Goal: Information Seeking & Learning: Learn about a topic

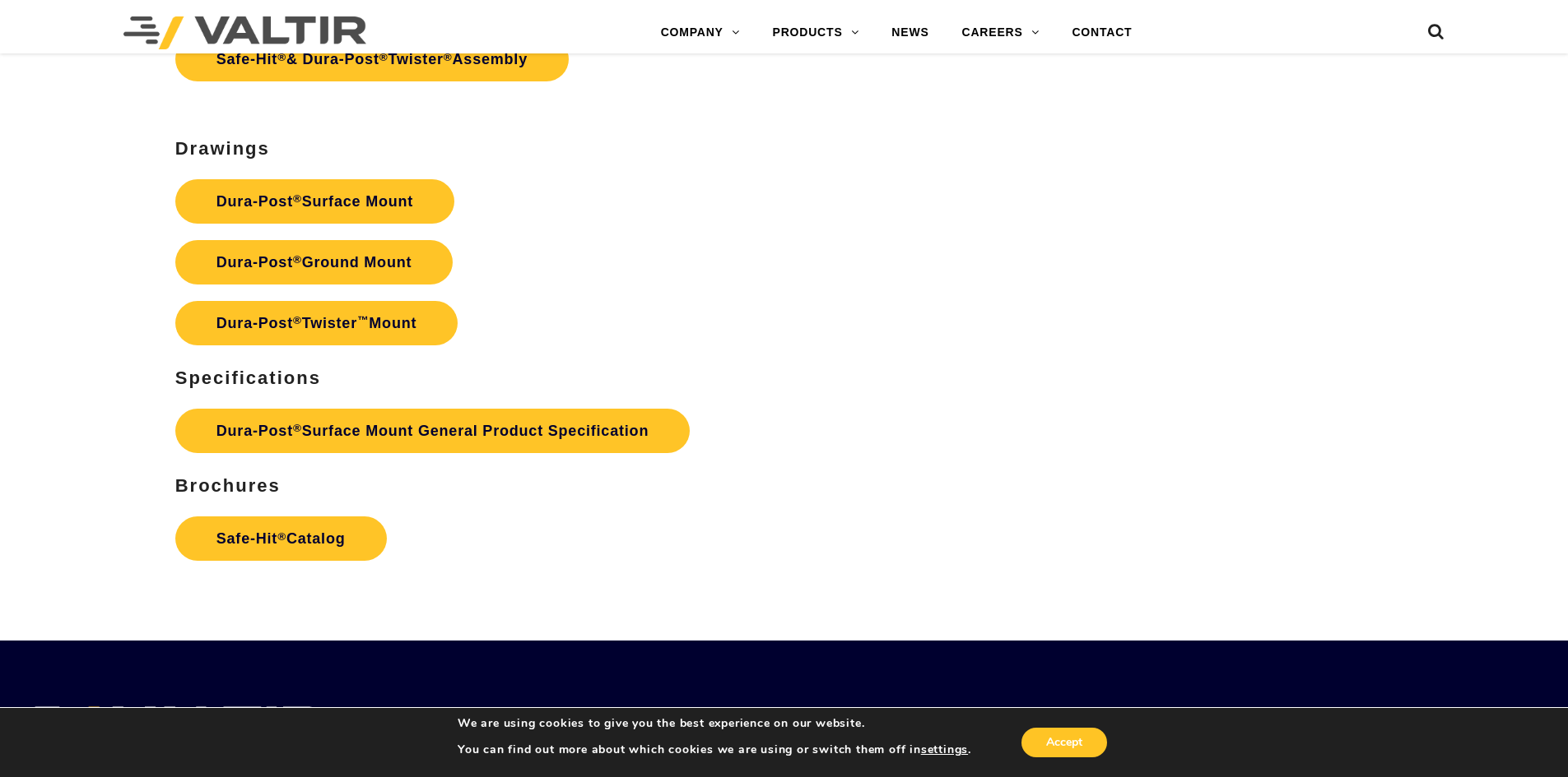
scroll to position [4772, 0]
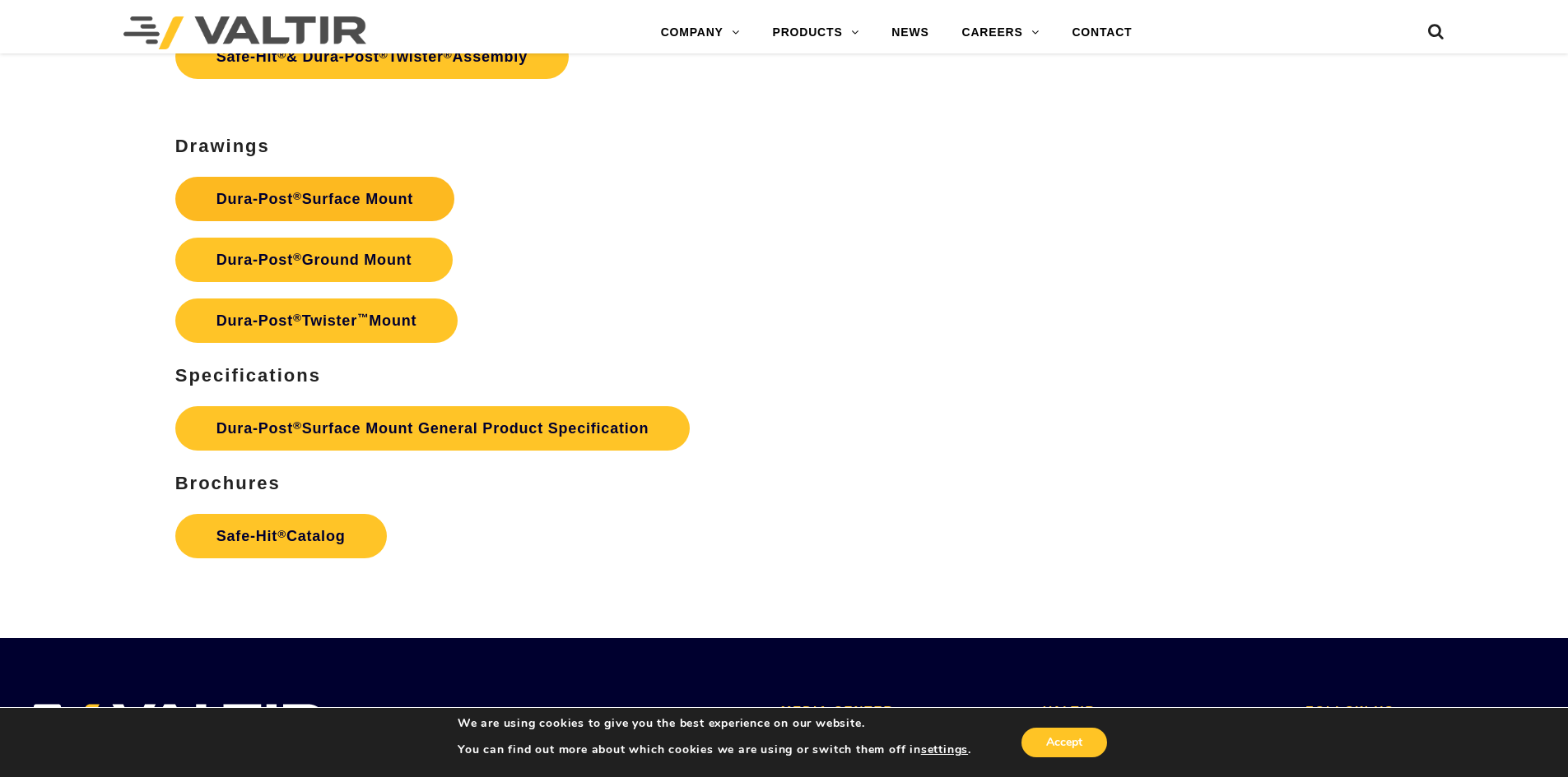
click at [362, 190] on link "Dura-Post ® Surface Mount" at bounding box center [315, 198] width 279 height 44
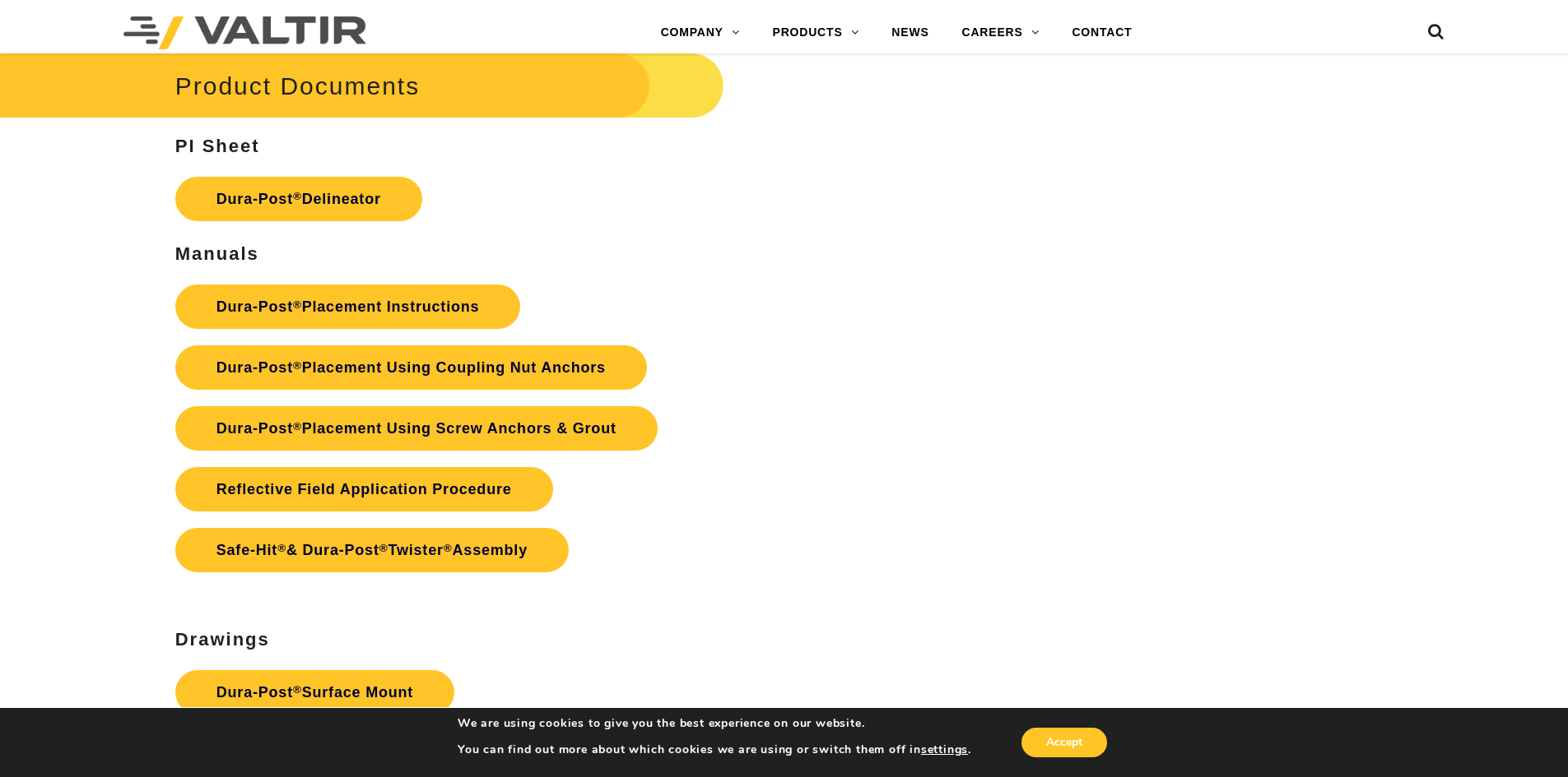
scroll to position [4196, 0]
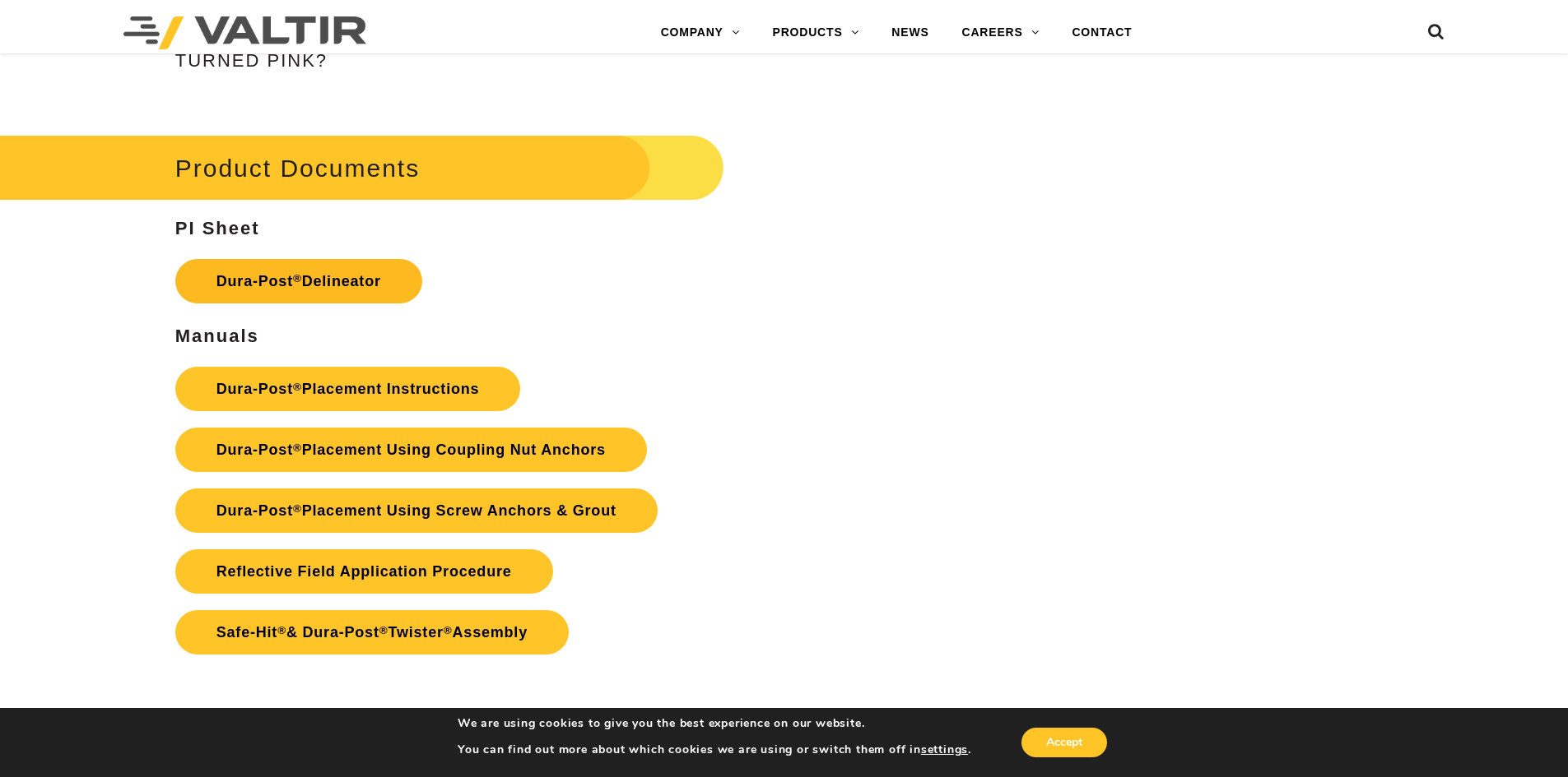
click at [315, 284] on link "Dura-Post ® Delineator" at bounding box center [298, 280] width 247 height 44
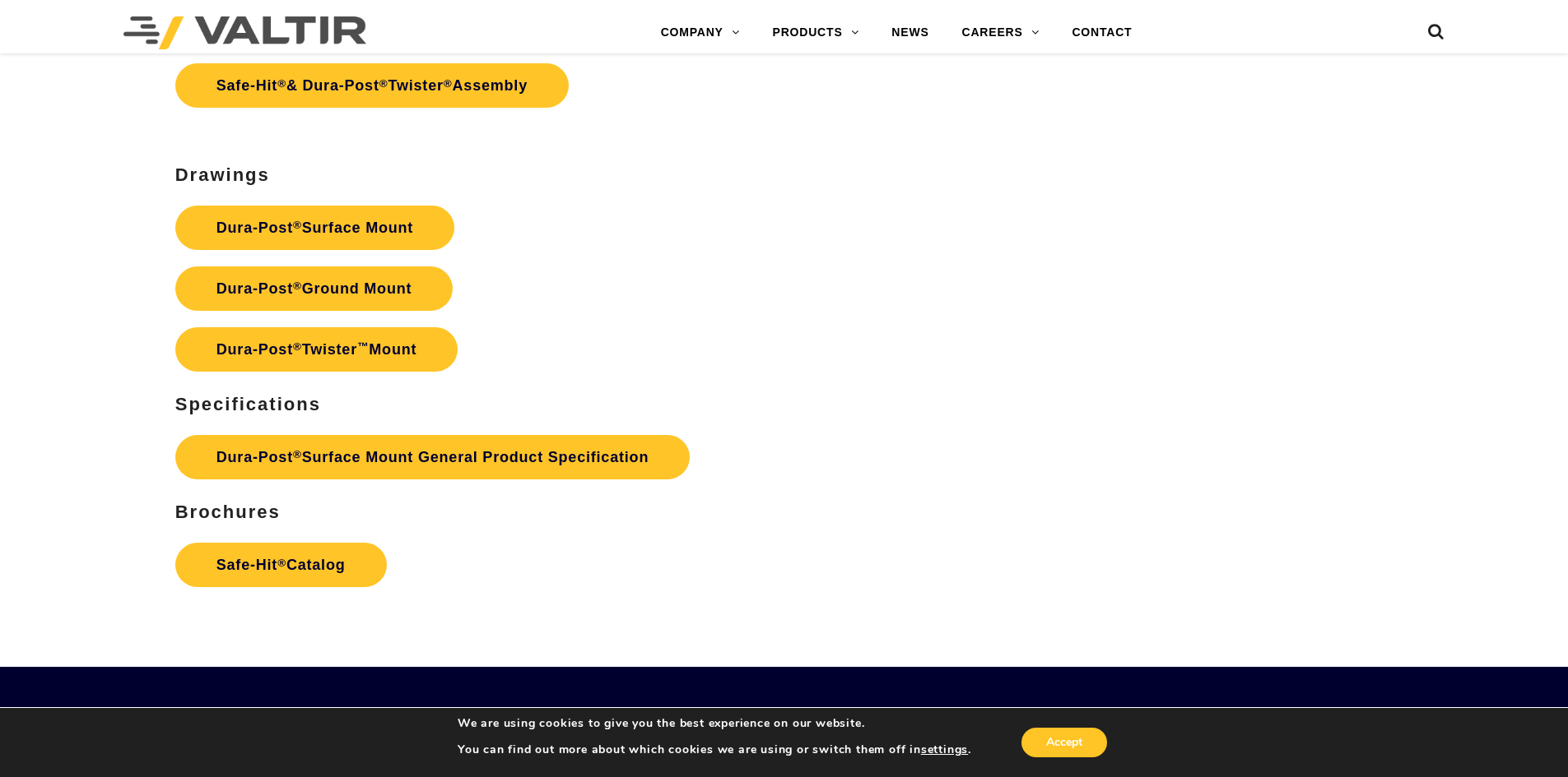
scroll to position [4772, 0]
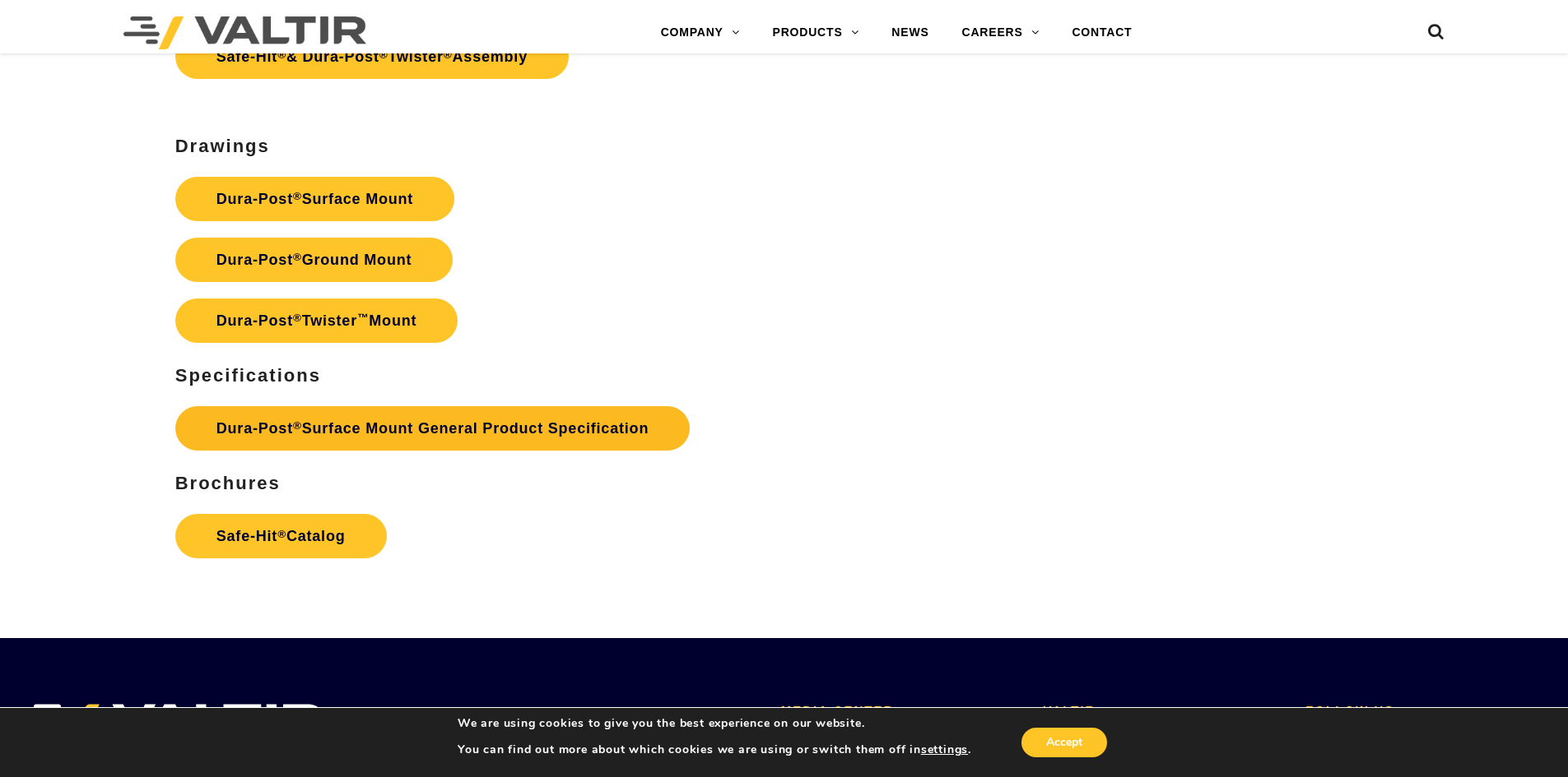
click at [489, 434] on link "Dura-Post ® Surface Mount General Product Specification" at bounding box center [433, 428] width 515 height 44
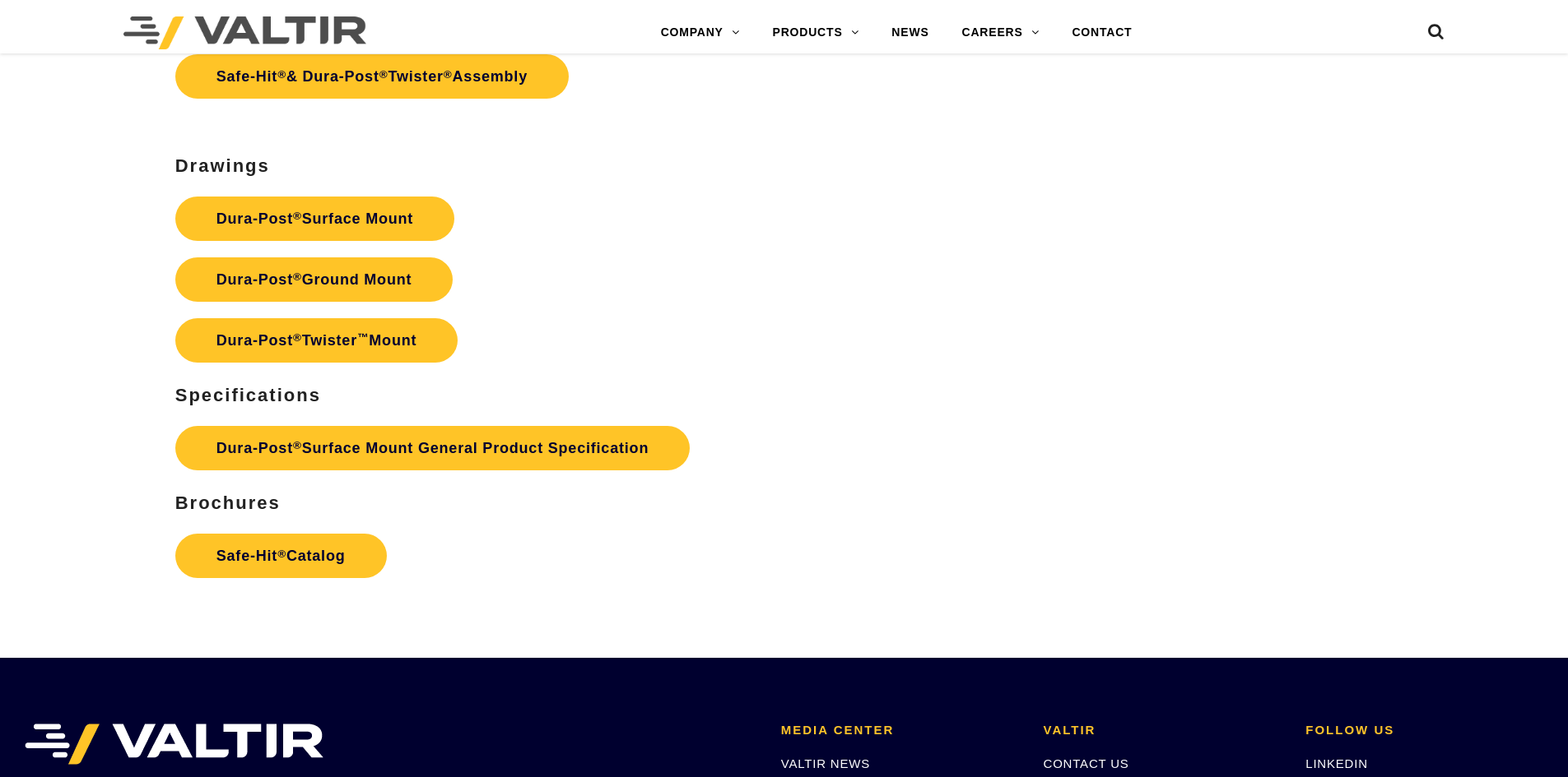
scroll to position [4772, 0]
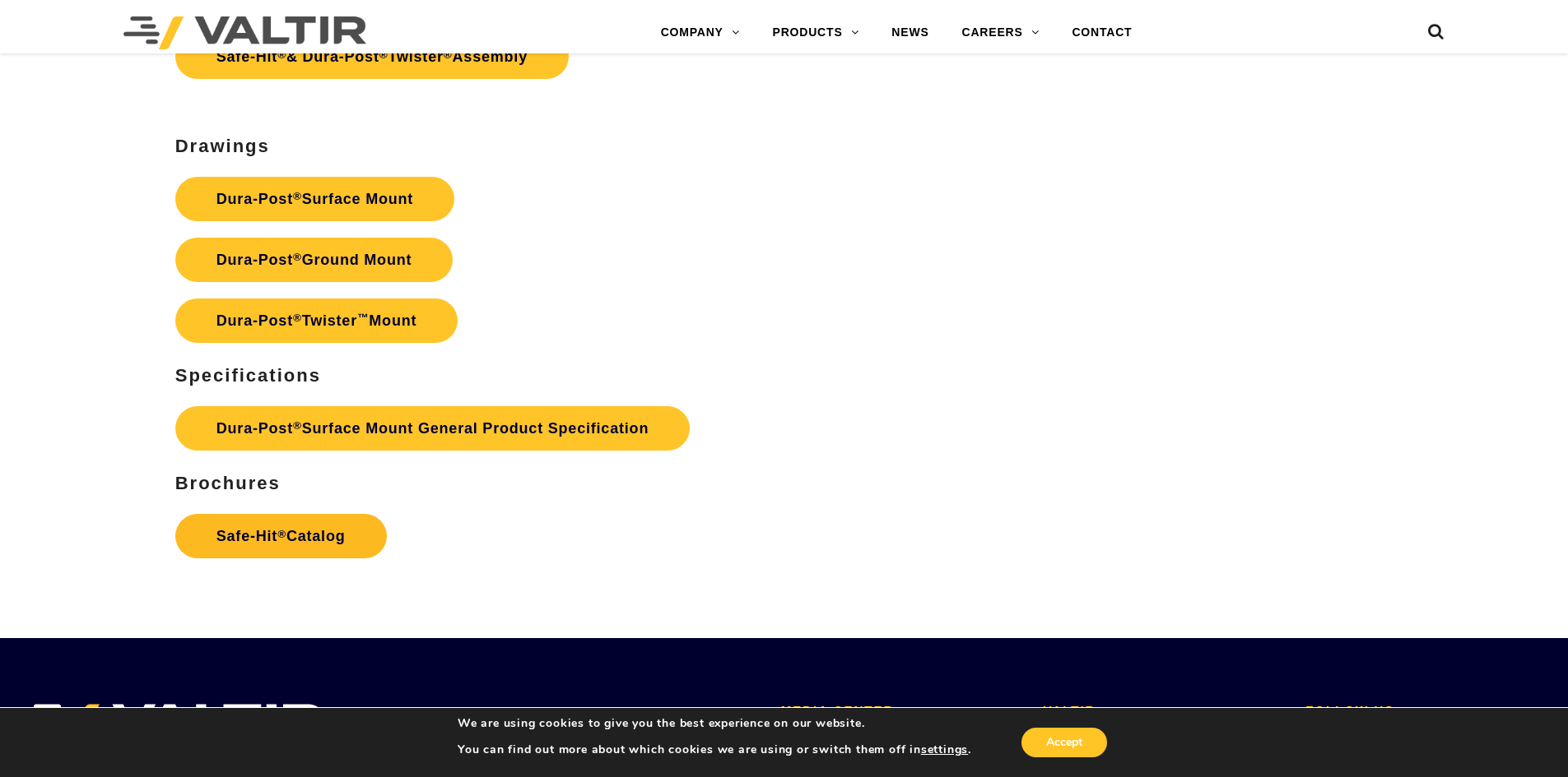
click at [282, 549] on link "Safe-Hit ® Catalog" at bounding box center [281, 536] width 212 height 44
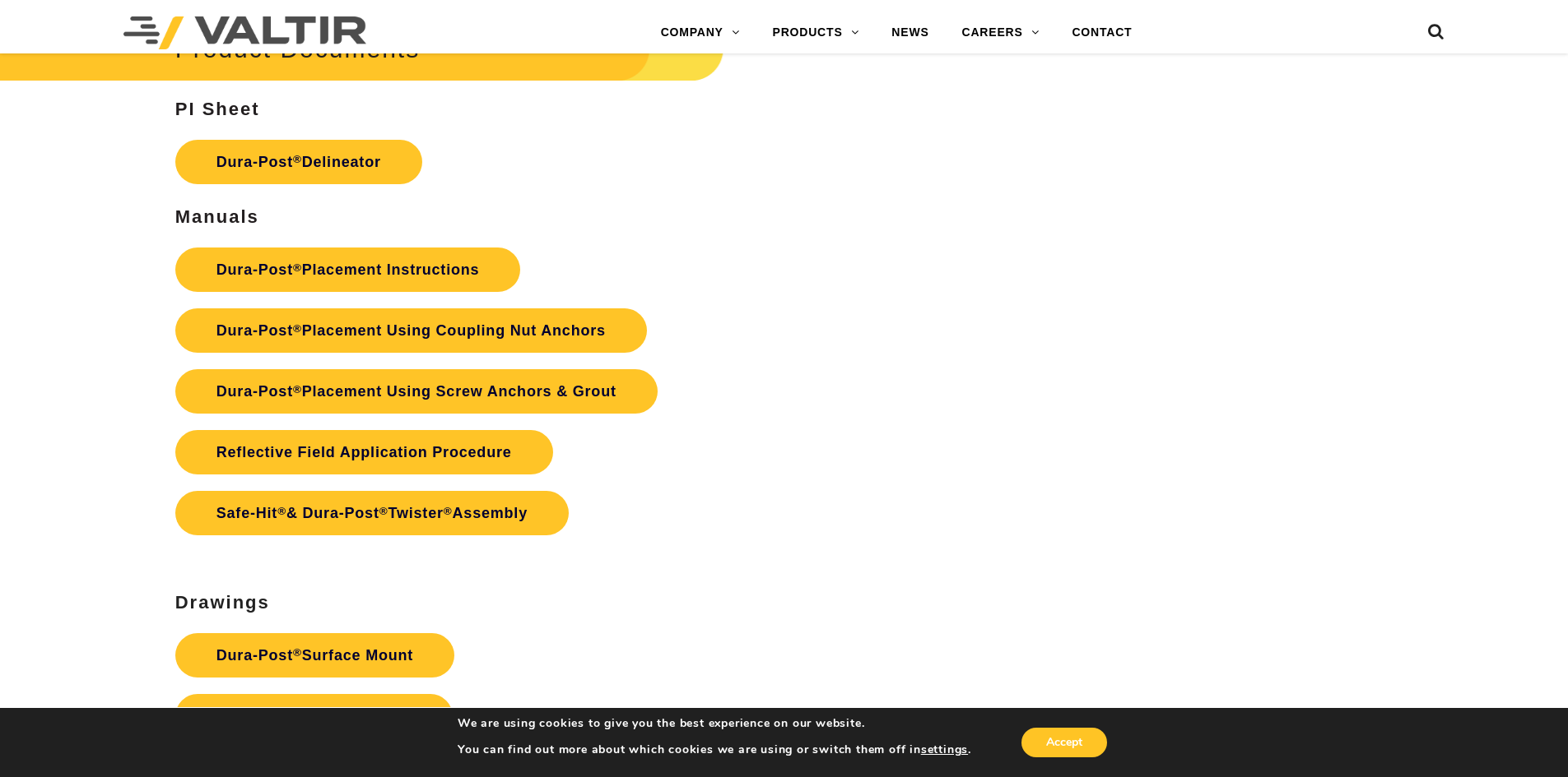
scroll to position [4278, 0]
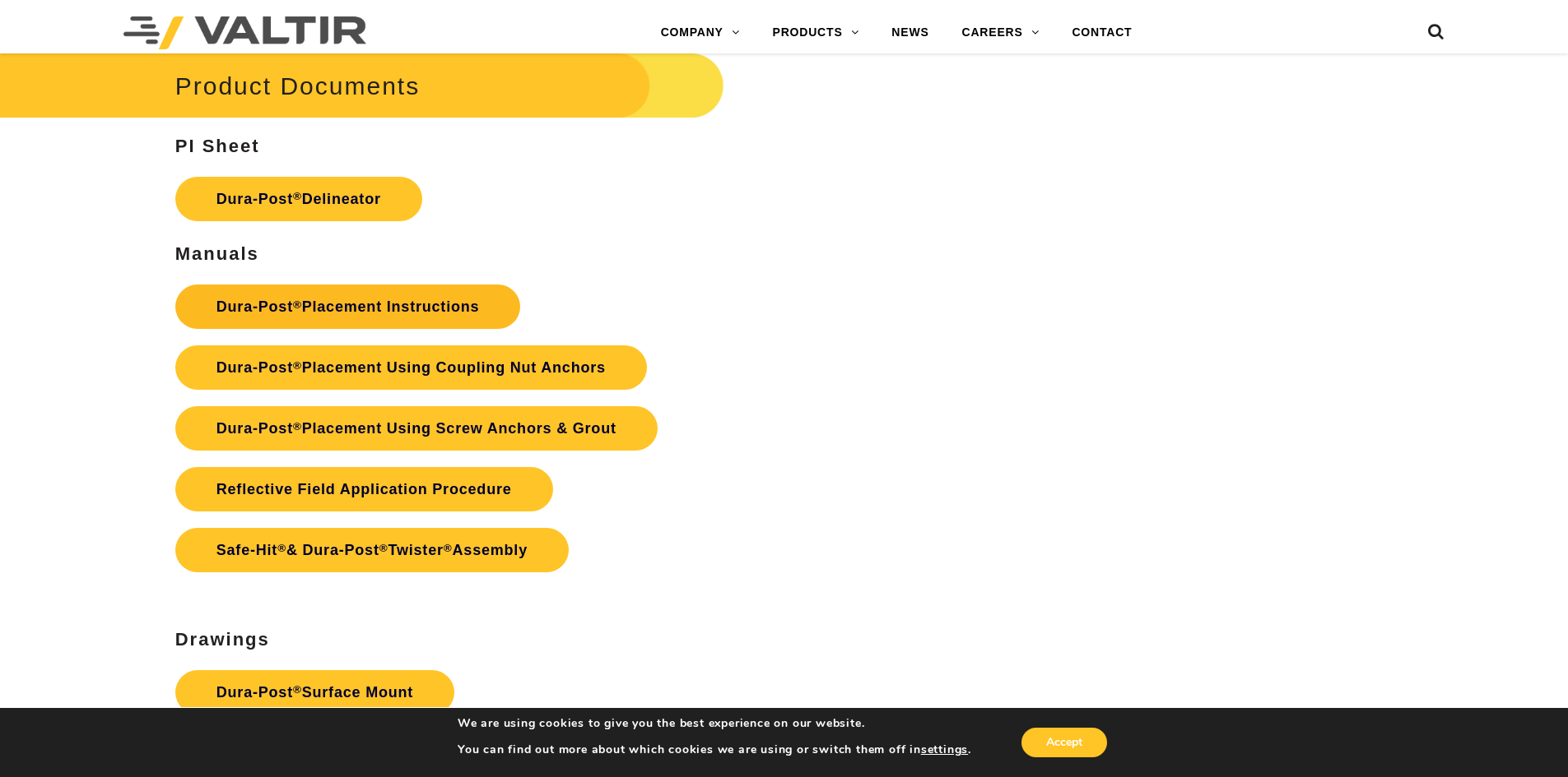
click at [294, 315] on link "Dura-Post ® Placement Instructions" at bounding box center [349, 306] width 346 height 44
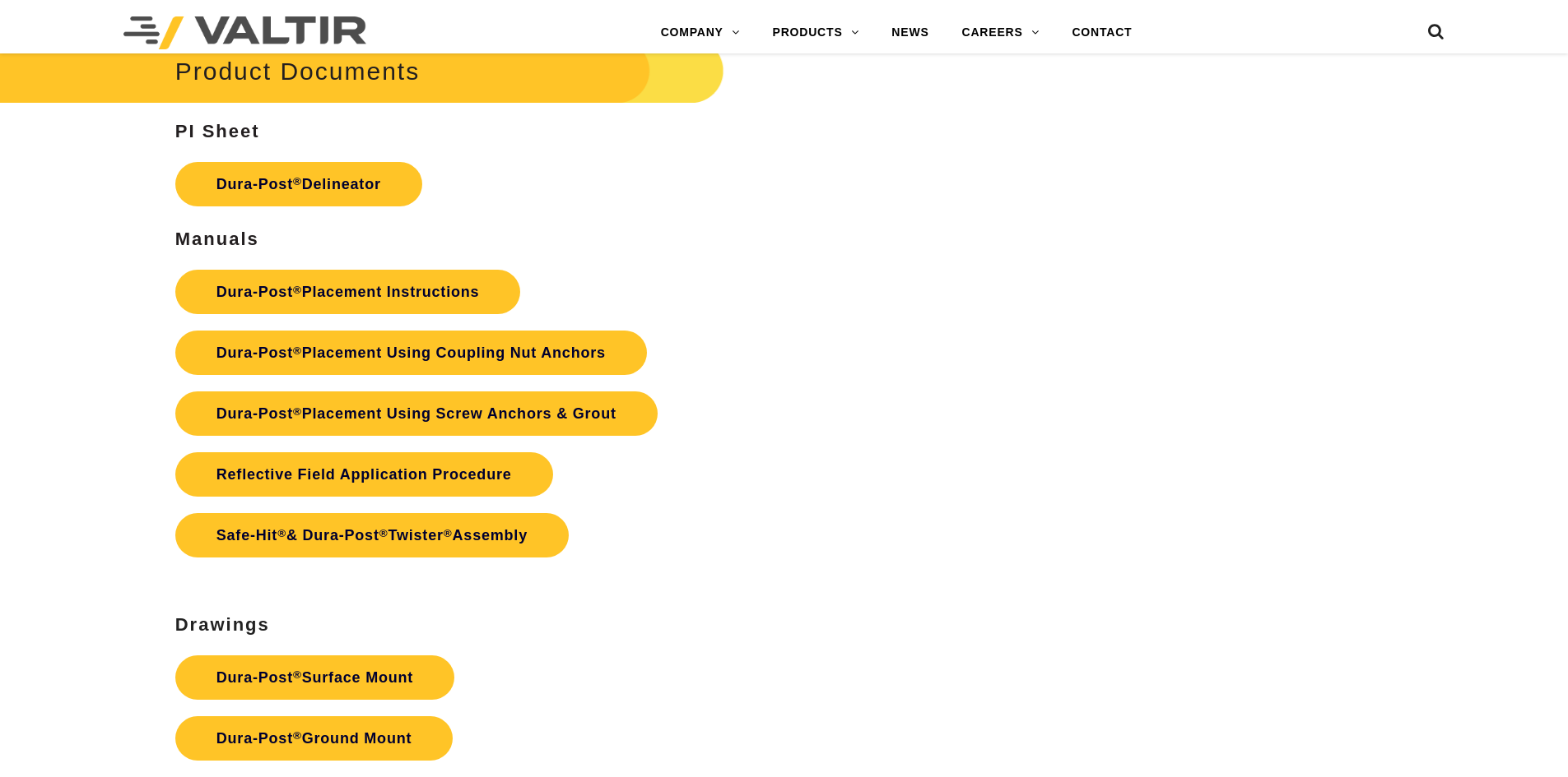
scroll to position [4278, 0]
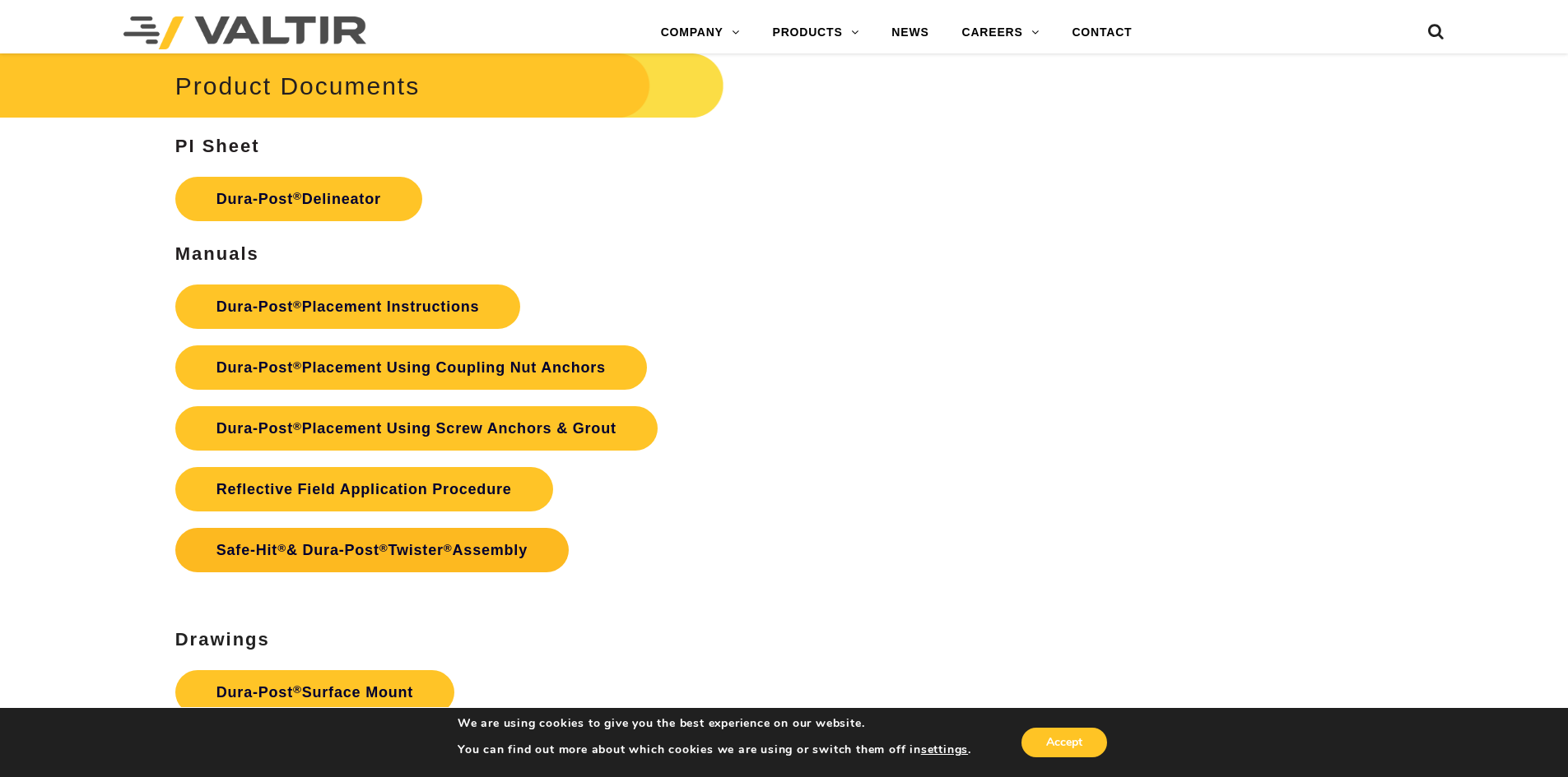
click at [448, 559] on link "Safe-Hit ® & Dura-Post ® Twister ® Assembly" at bounding box center [372, 549] width 393 height 44
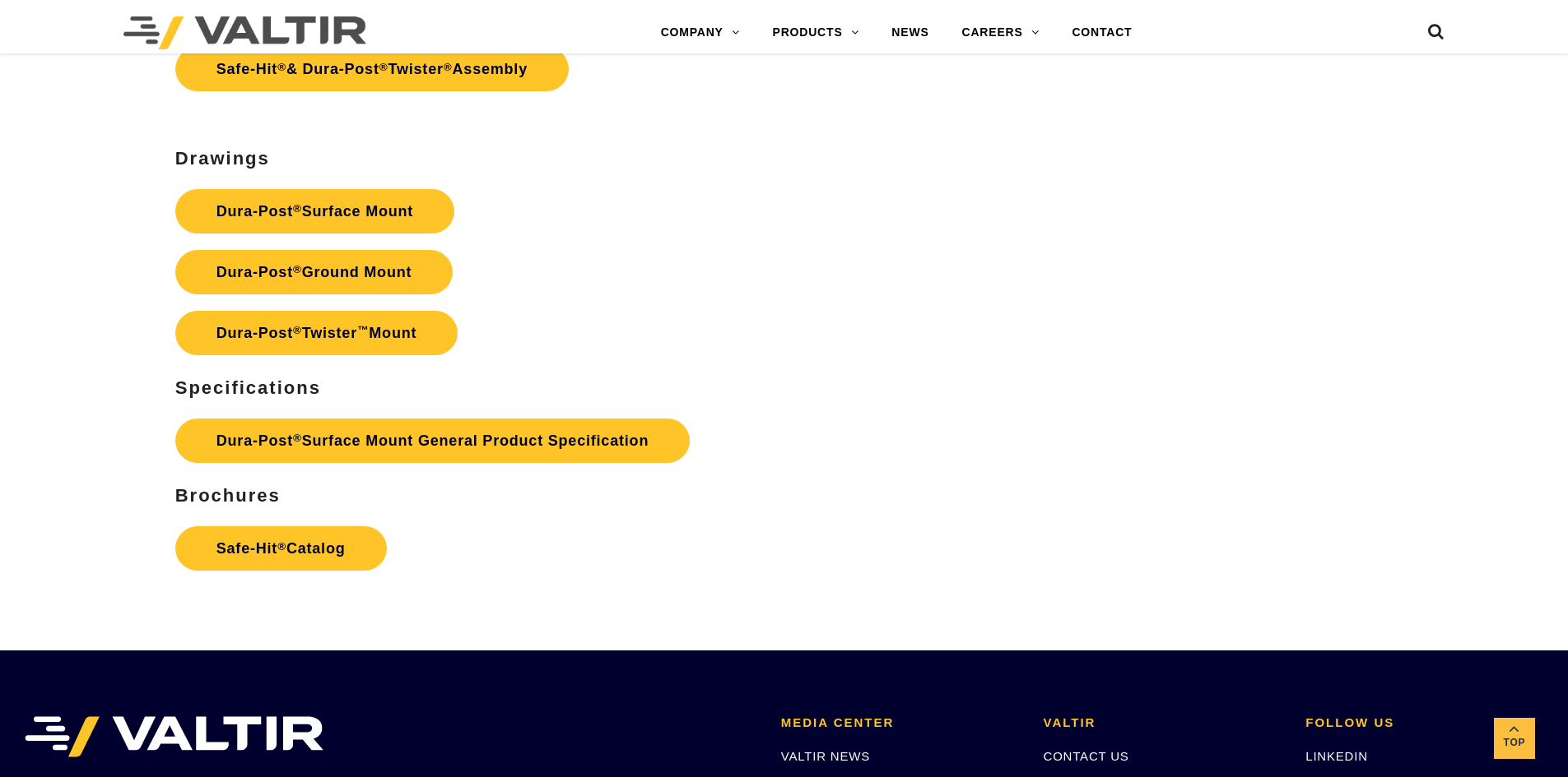
scroll to position [4936, 0]
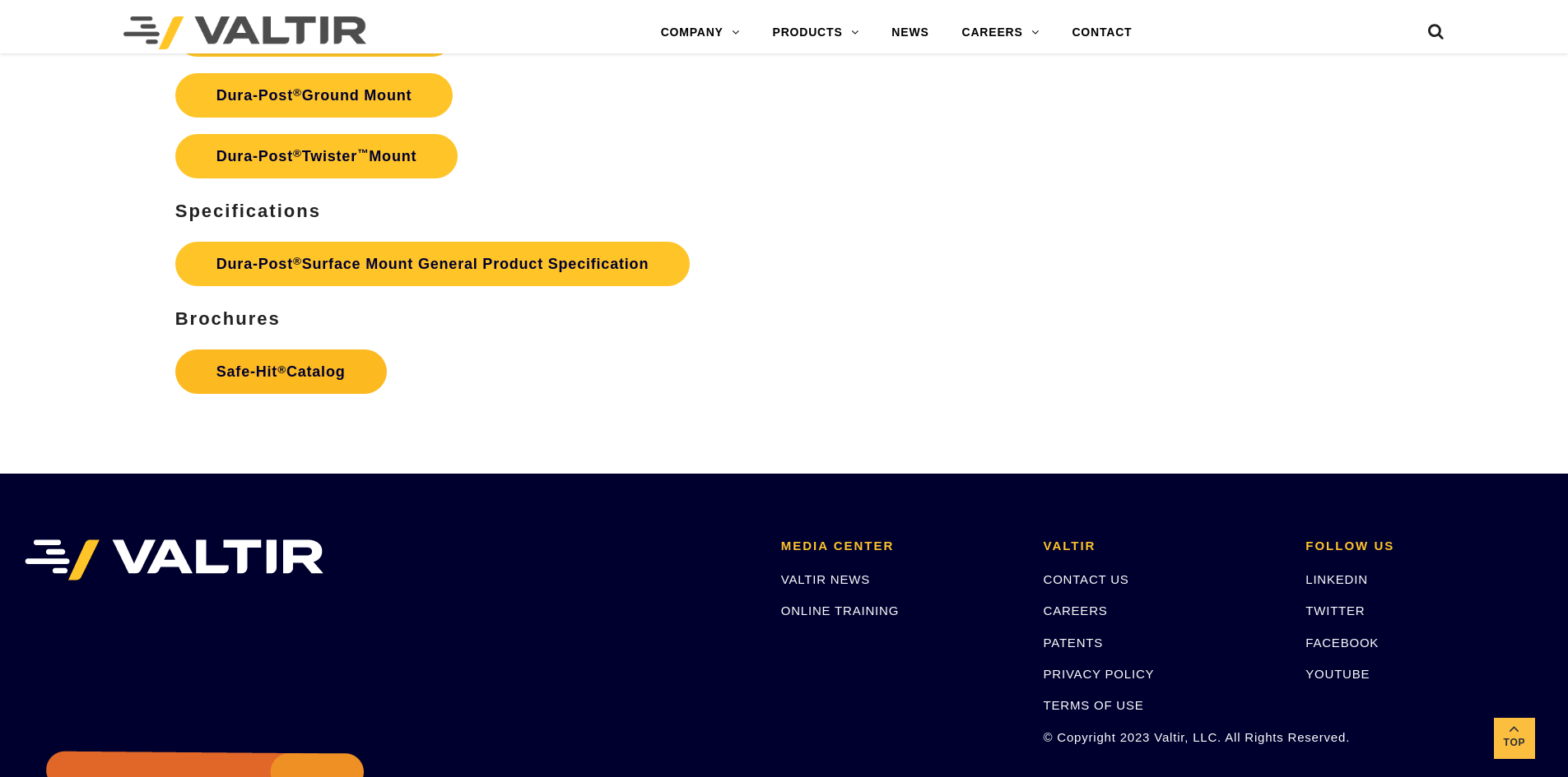
click at [304, 360] on link "Safe-Hit ® Catalog" at bounding box center [281, 371] width 212 height 44
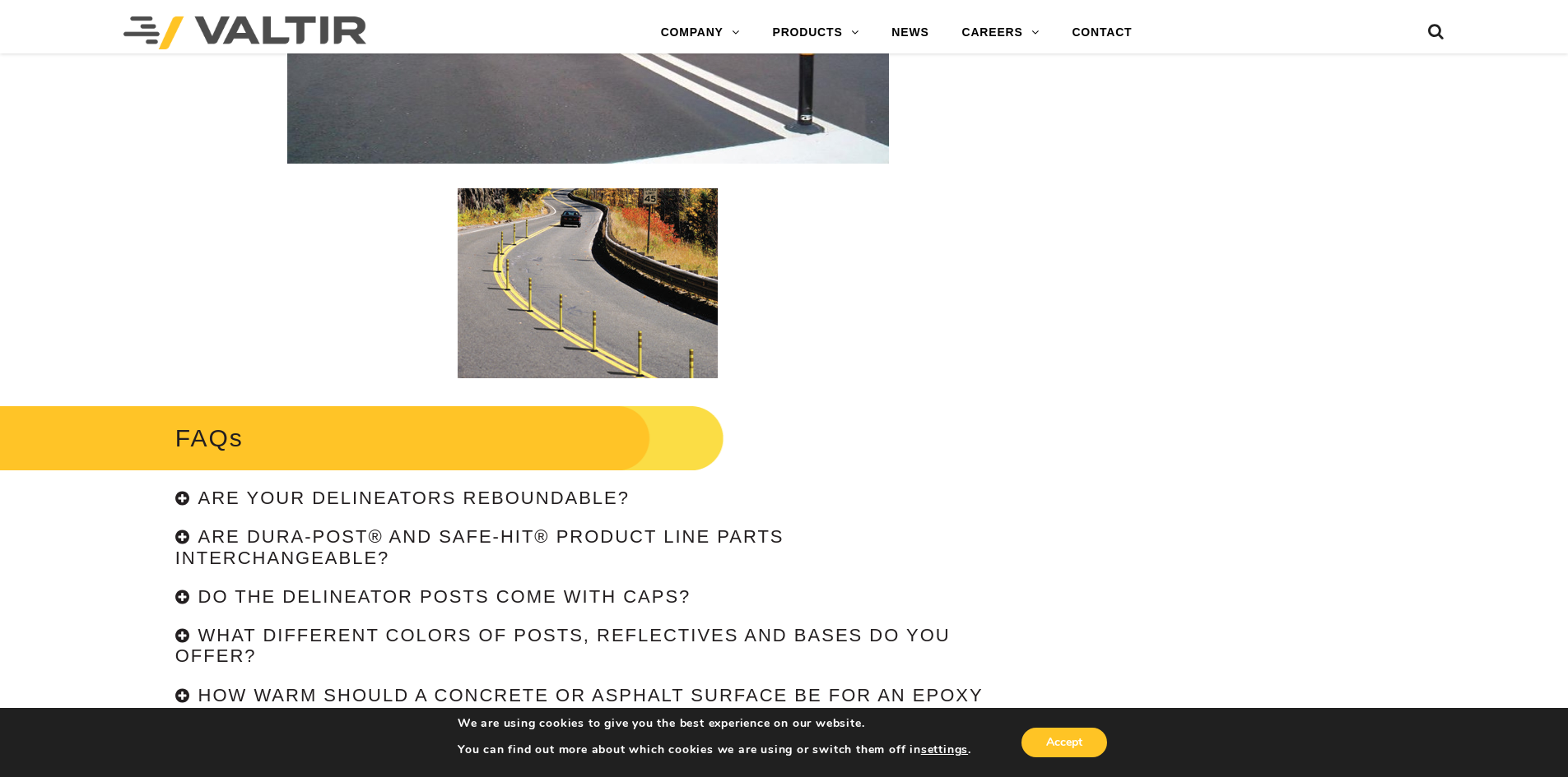
scroll to position [3620, 0]
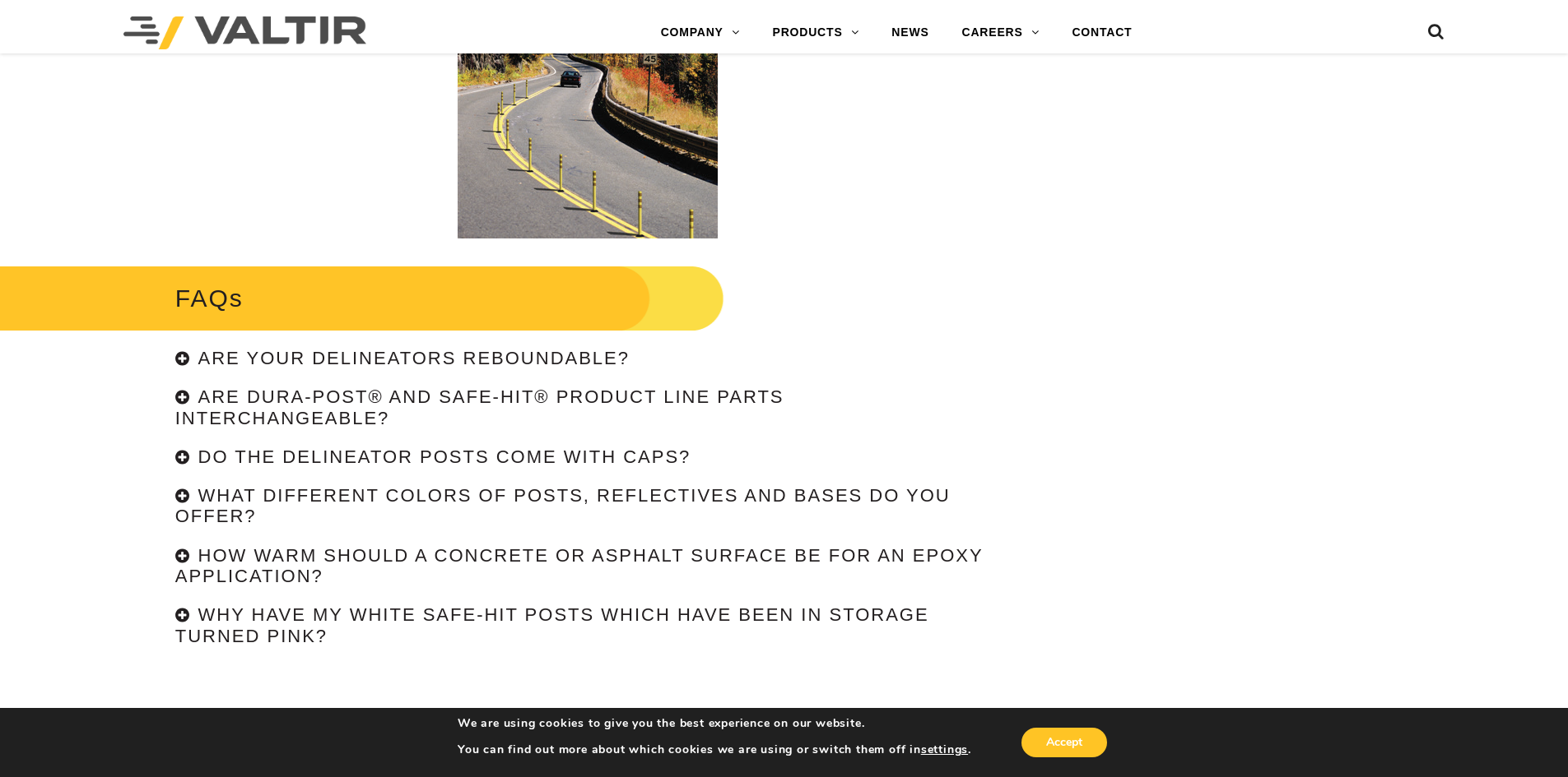
click at [183, 393] on div "Are Dura-Post® and Safe-Hit® product line parts interchangeable?" at bounding box center [588, 408] width 826 height 42
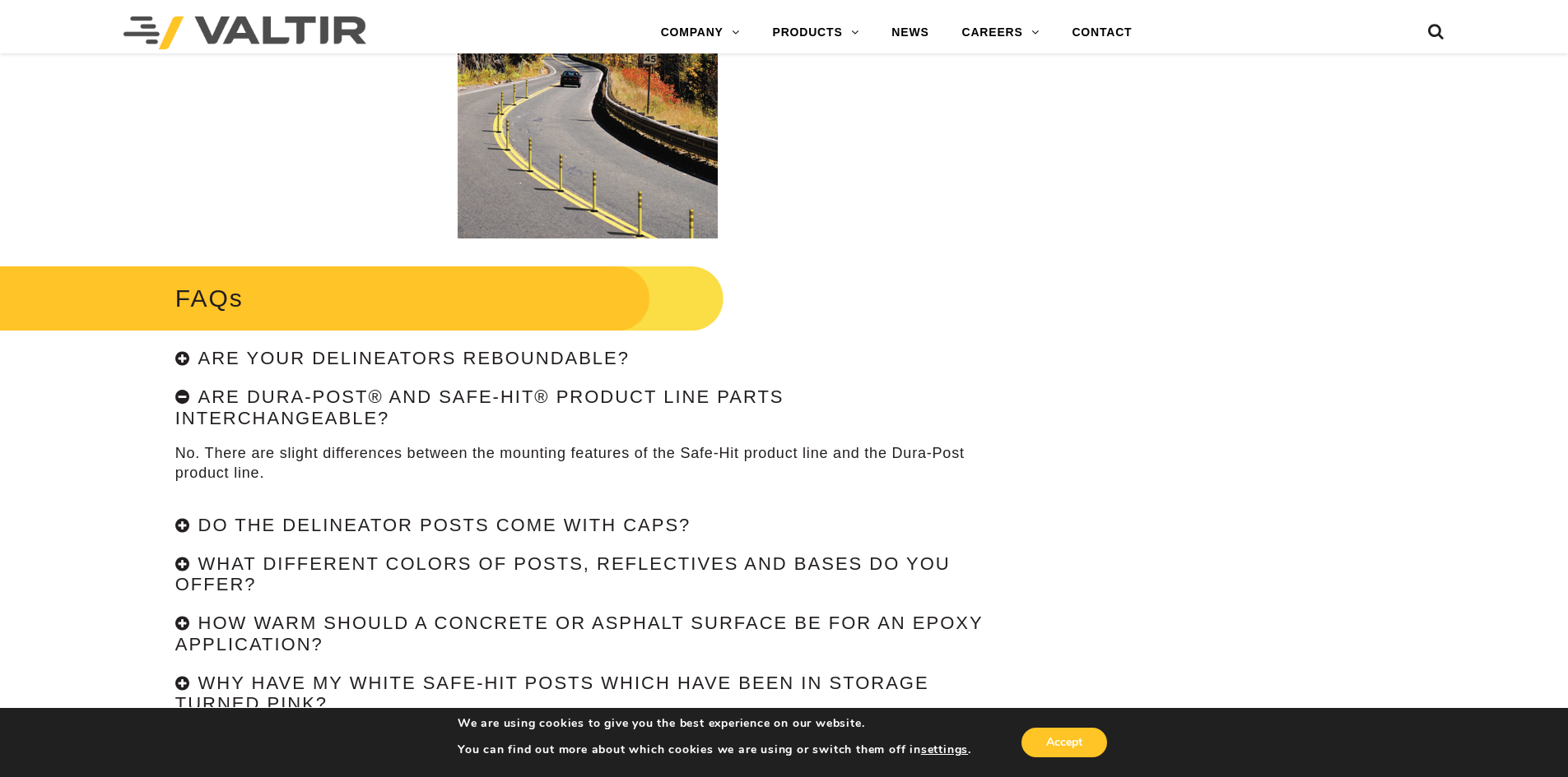
click at [182, 393] on div "Are Dura-Post® and Safe-Hit® product line parts interchangeable?" at bounding box center [588, 408] width 826 height 42
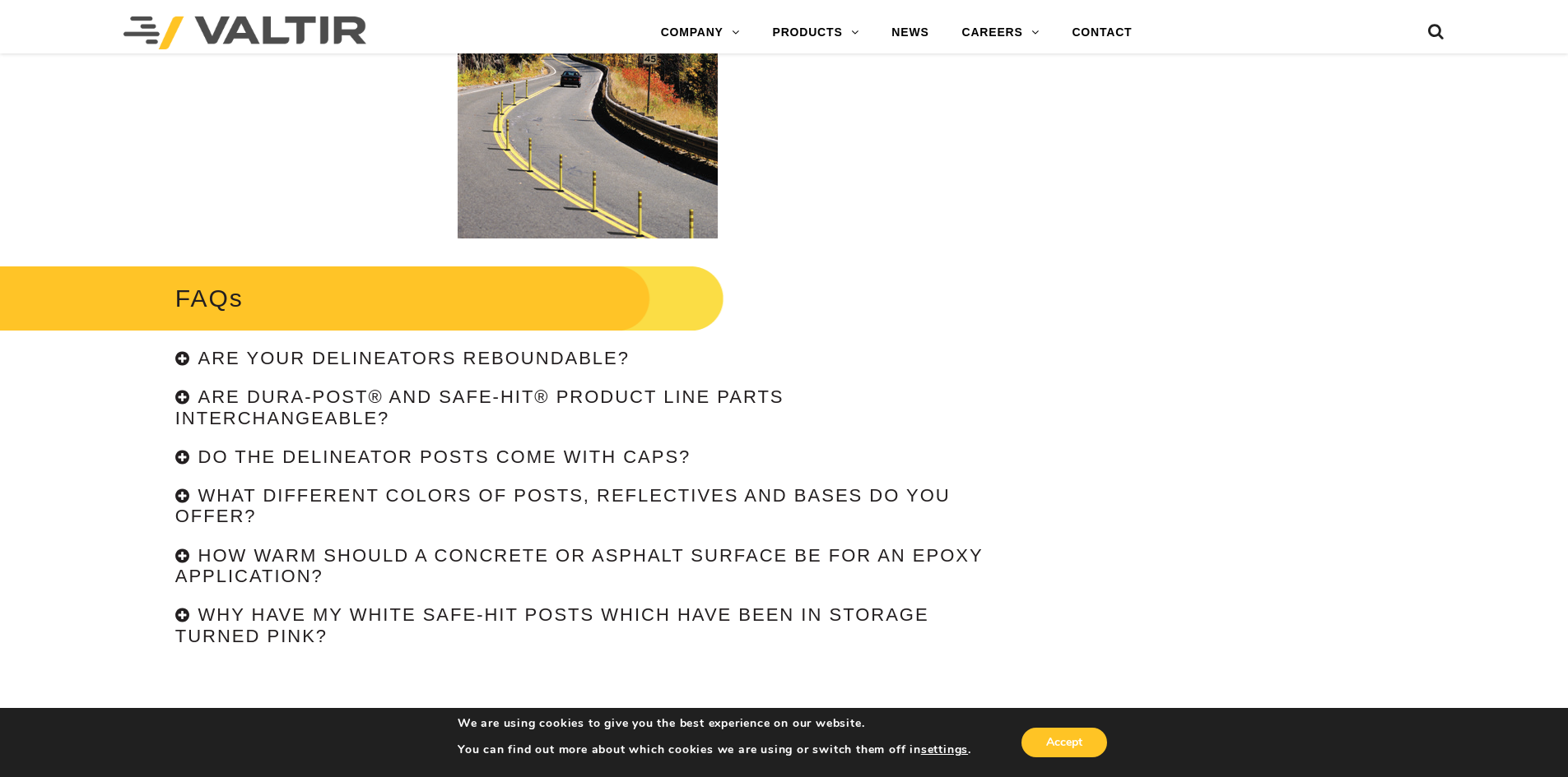
click at [185, 361] on div "Are your delineators reboundable?" at bounding box center [588, 359] width 826 height 21
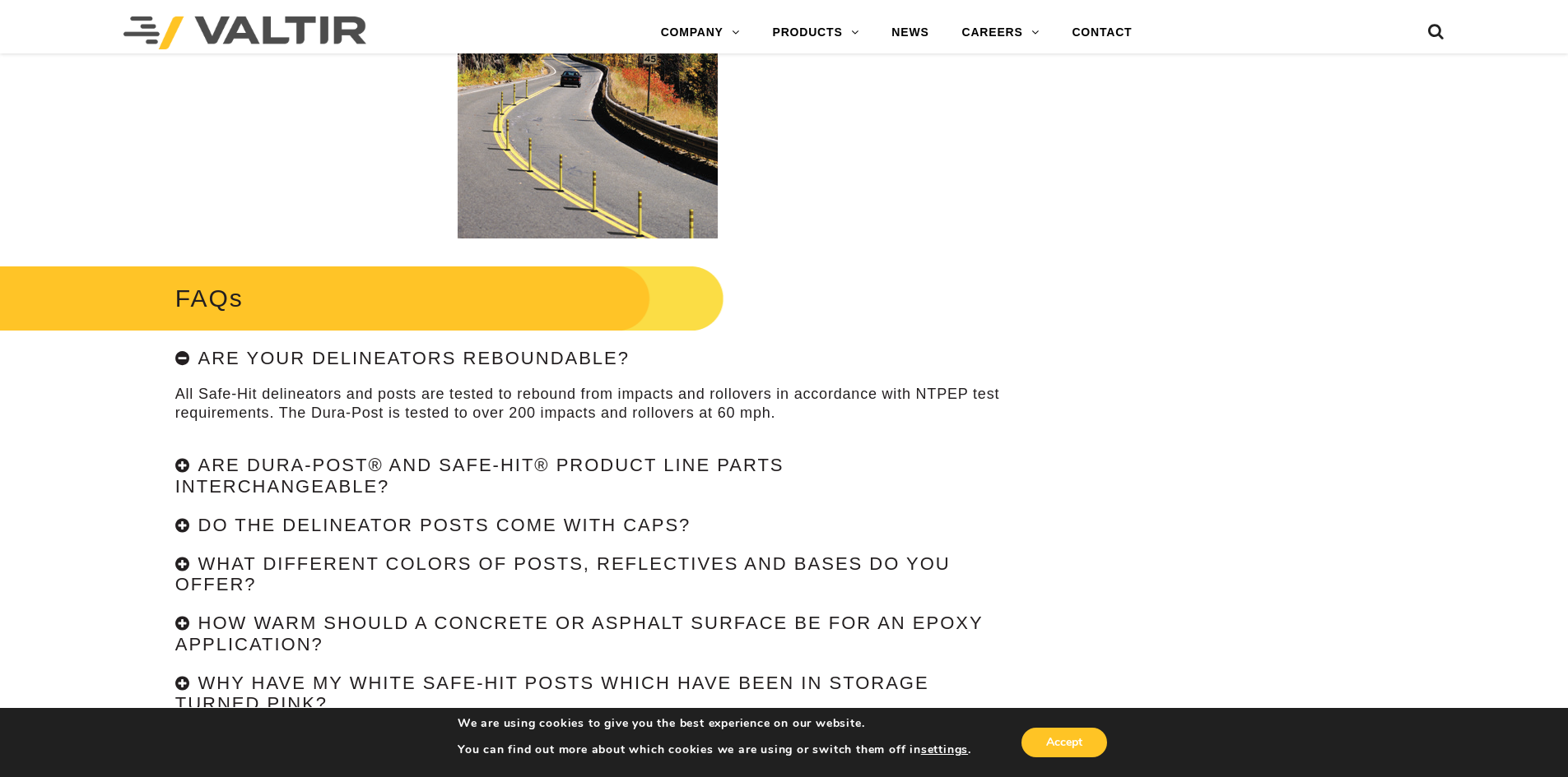
click at [185, 361] on div "Are your delineators reboundable?" at bounding box center [588, 359] width 826 height 21
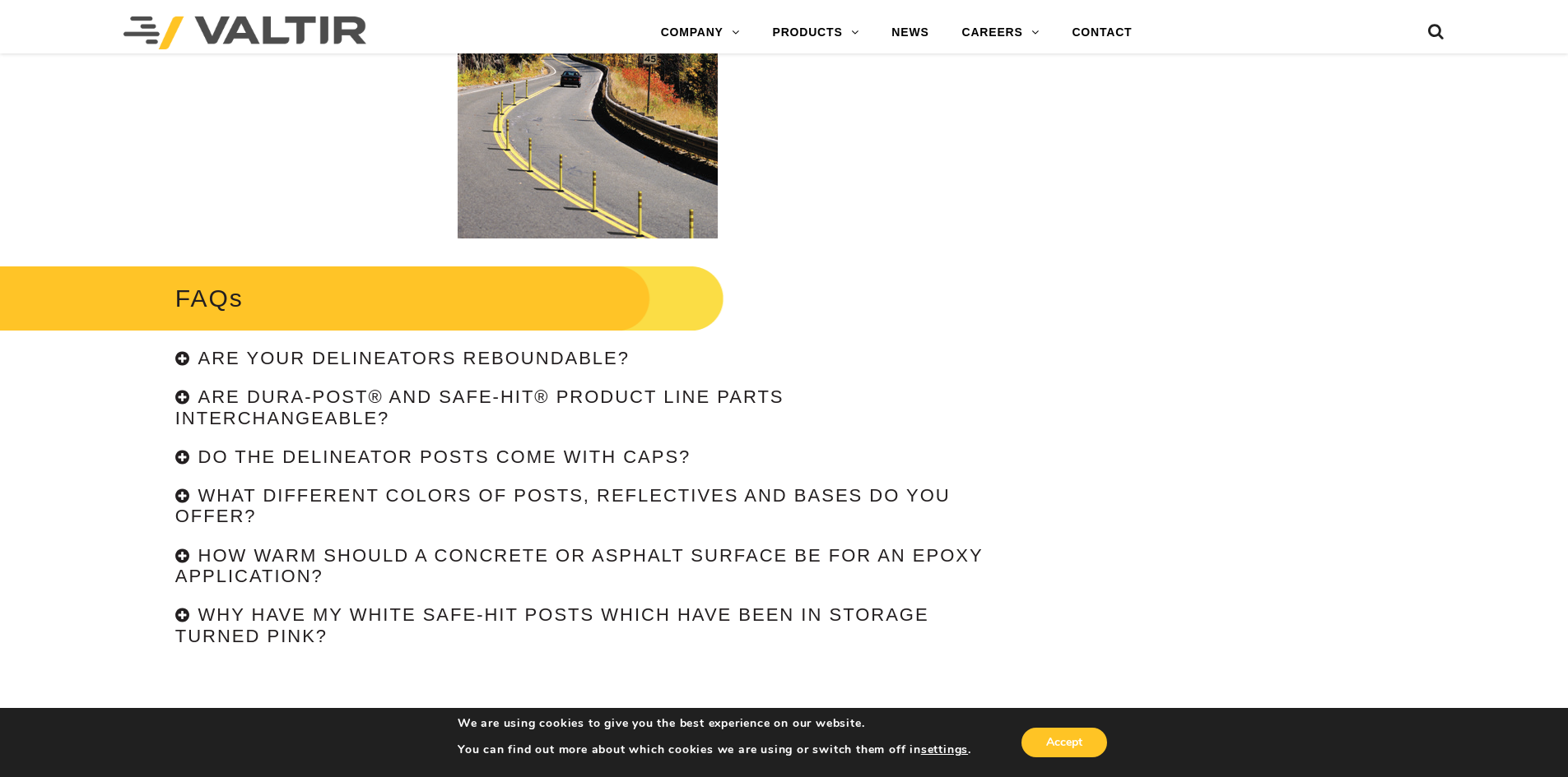
click at [182, 354] on div "Are your delineators reboundable?" at bounding box center [588, 359] width 826 height 21
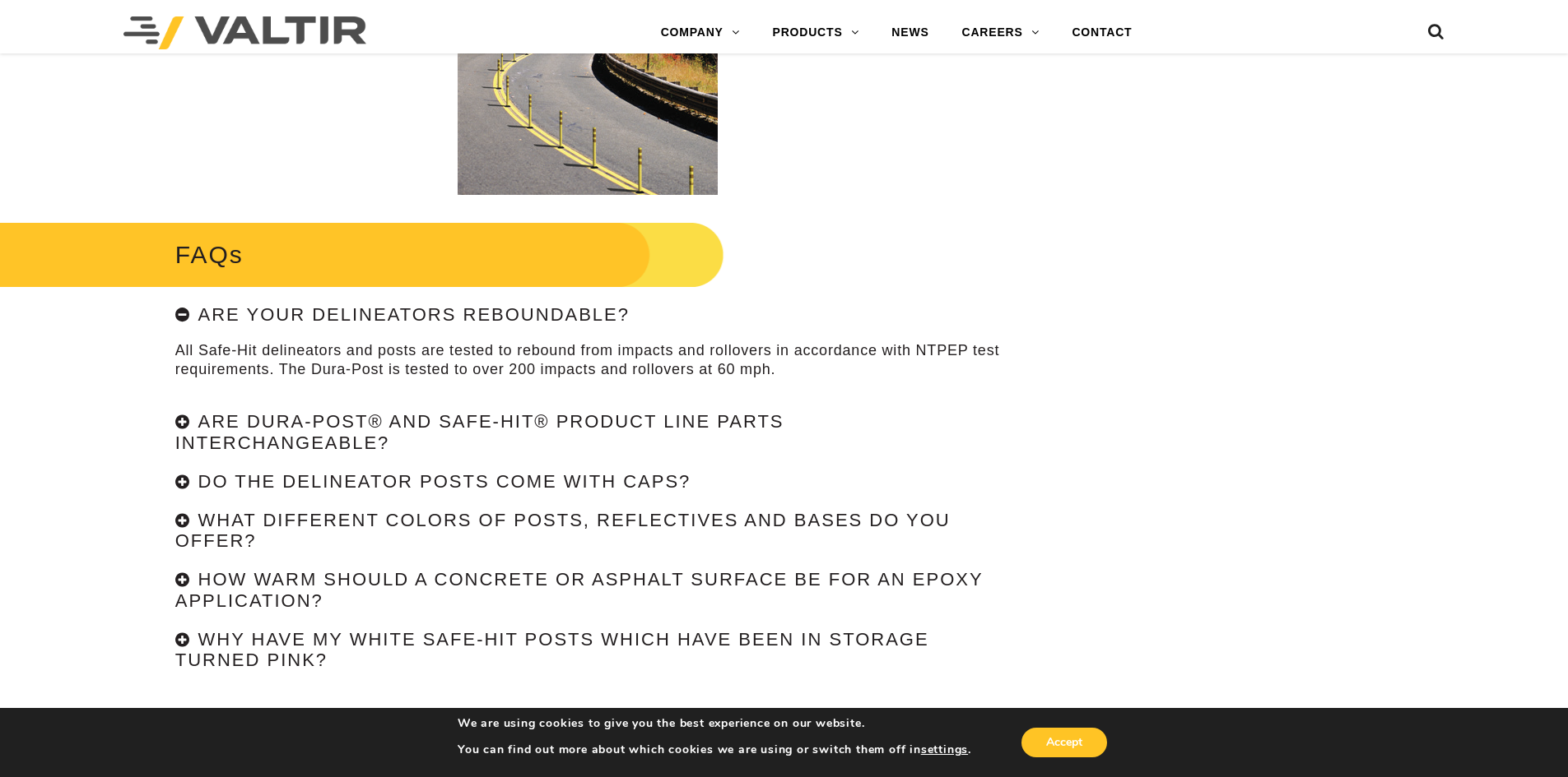
scroll to position [3702, 0]
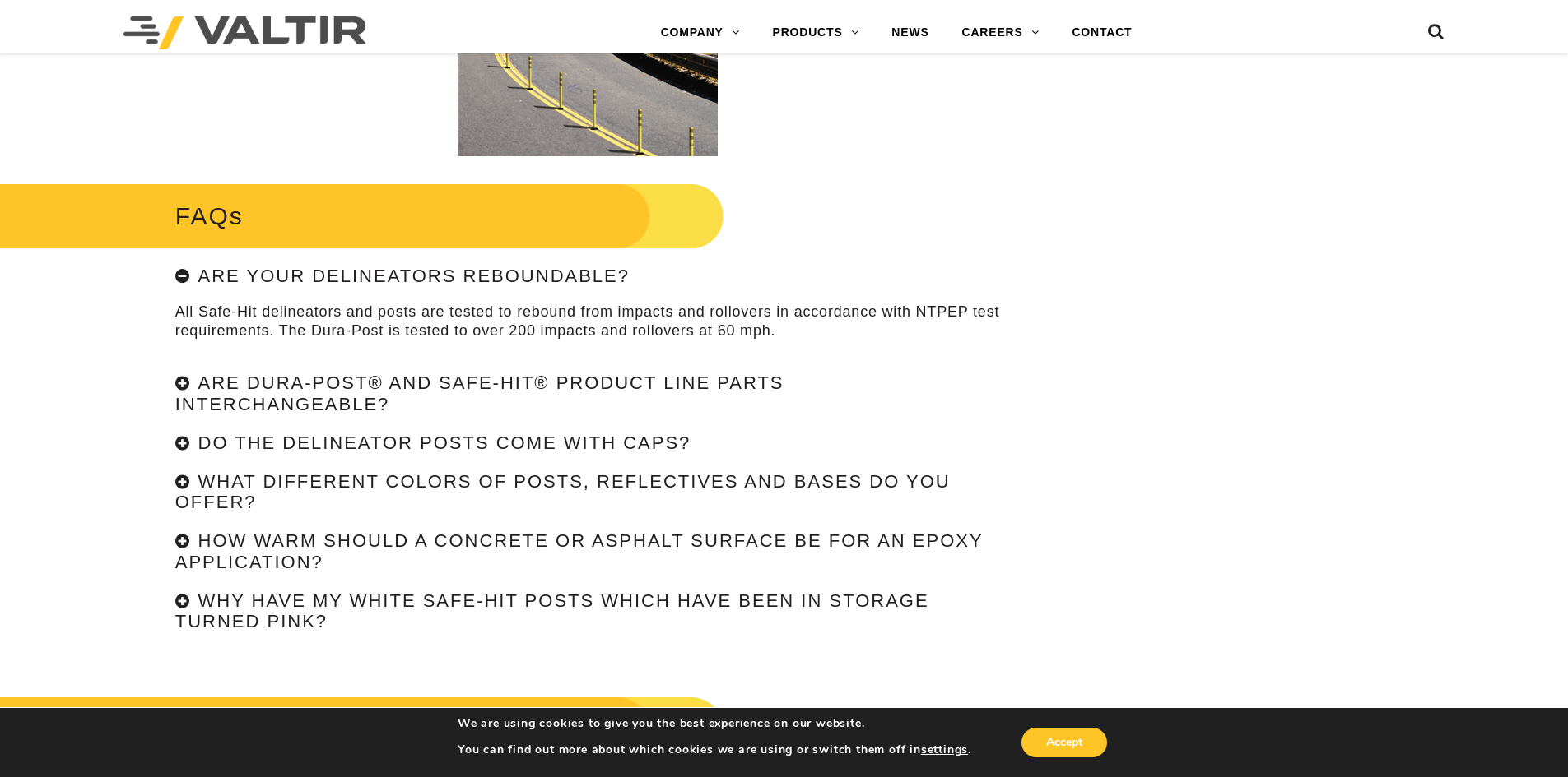
click at [189, 283] on div "Are your delineators reboundable?" at bounding box center [588, 277] width 826 height 21
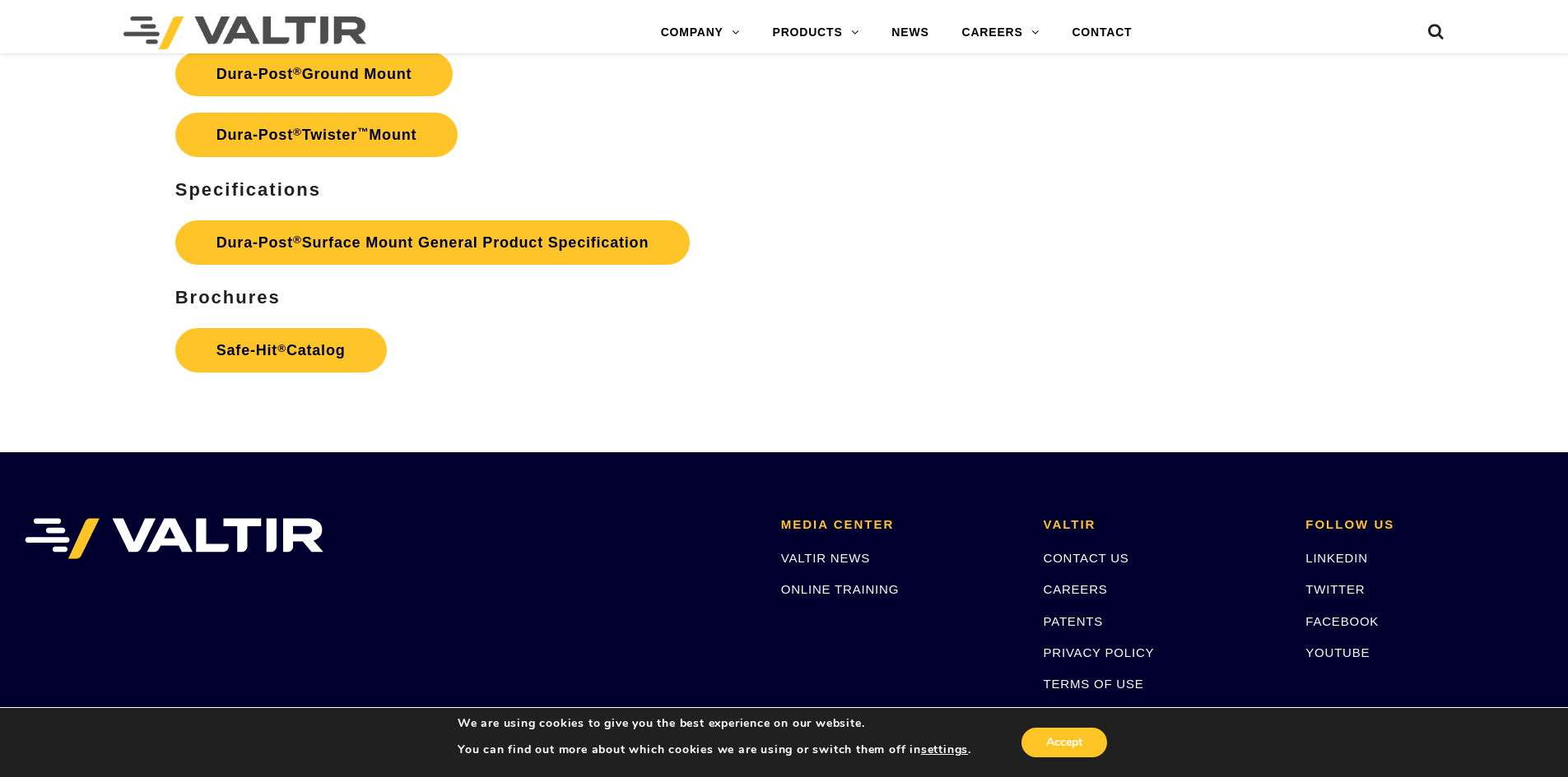
scroll to position [4715, 0]
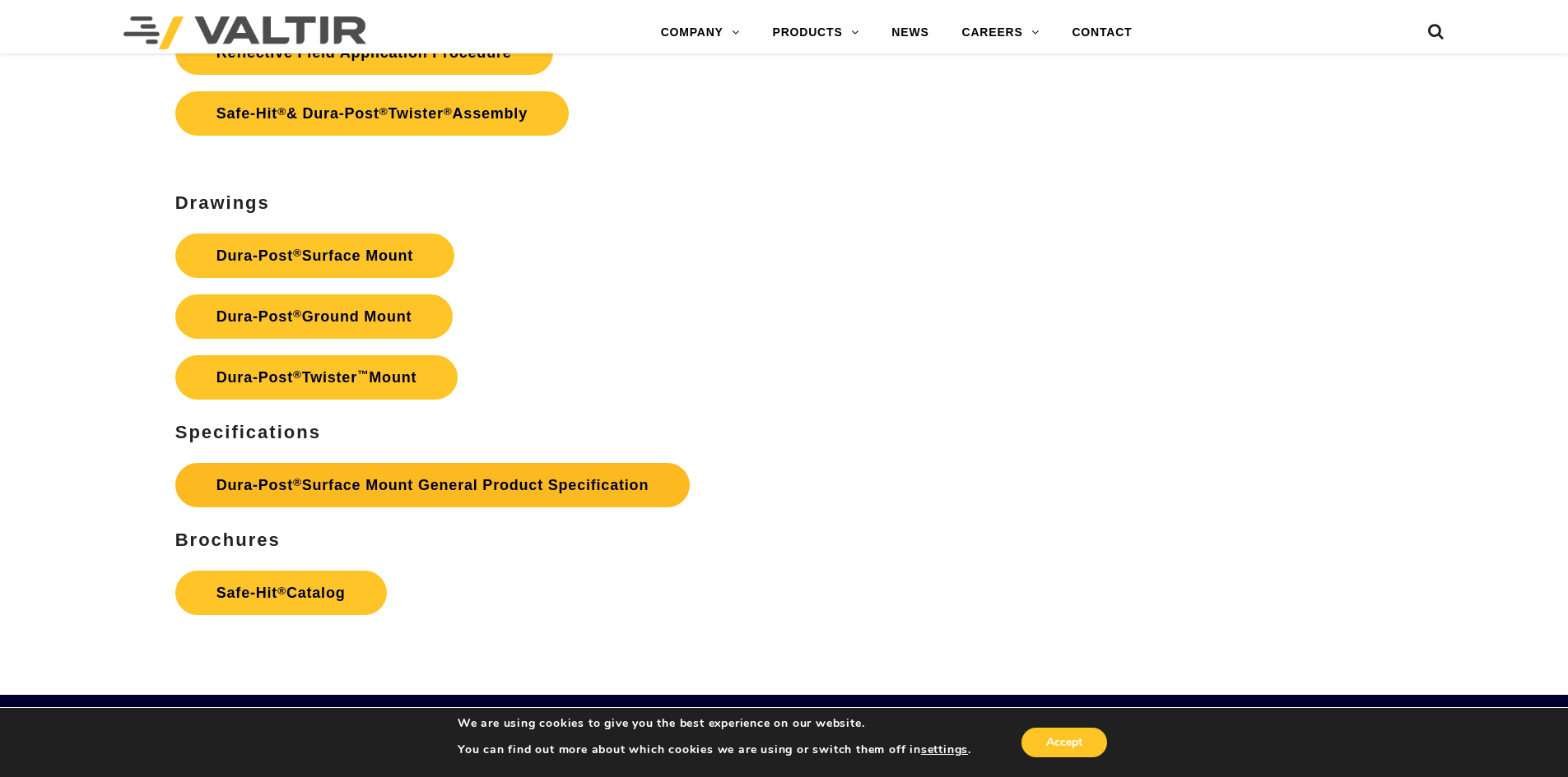
click at [311, 506] on link "Dura-Post ® Surface Mount General Product Specification" at bounding box center [433, 485] width 515 height 44
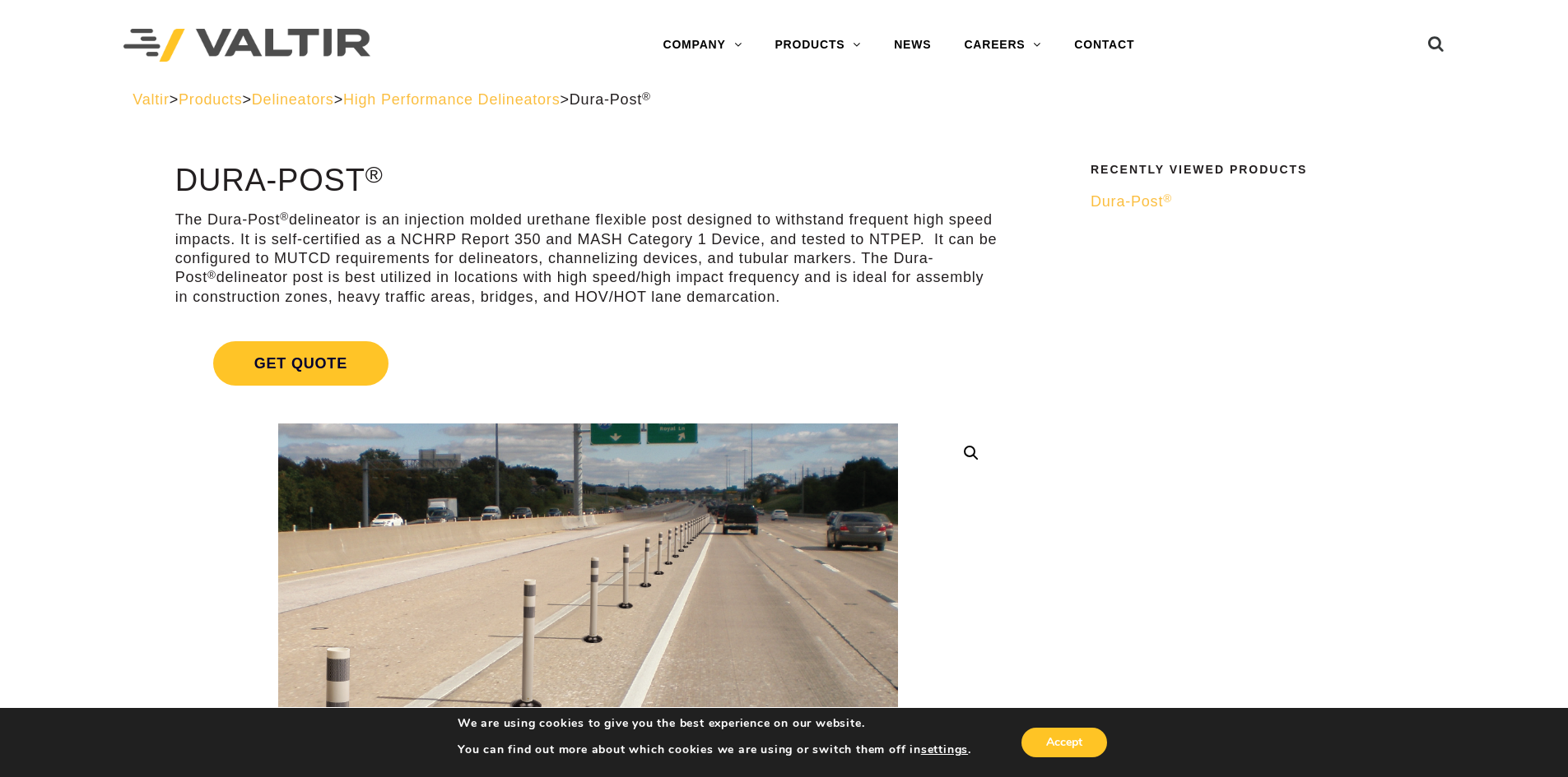
click at [1140, 206] on span "Dura-Post ®" at bounding box center [1132, 201] width 81 height 16
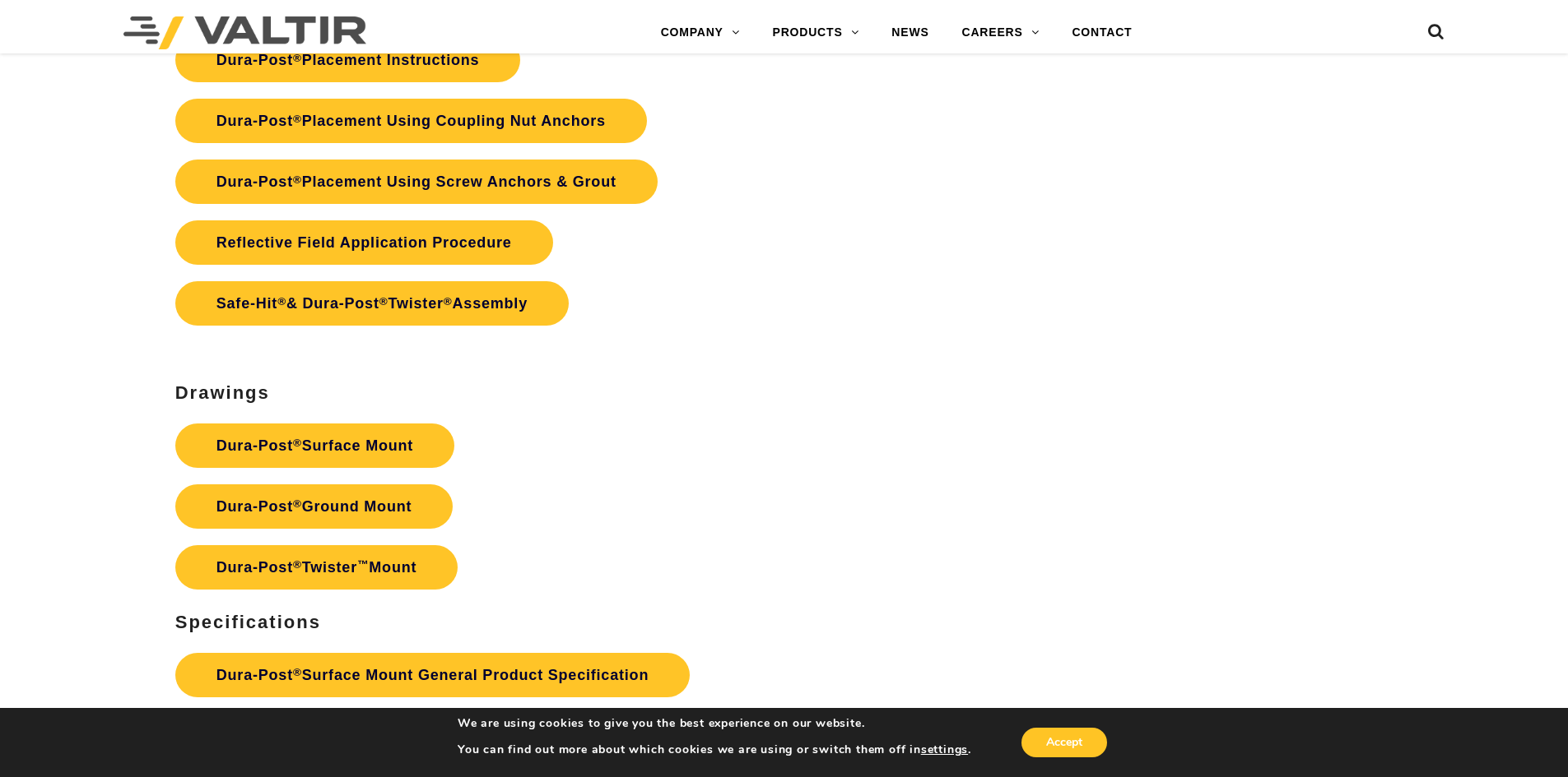
scroll to position [4772, 0]
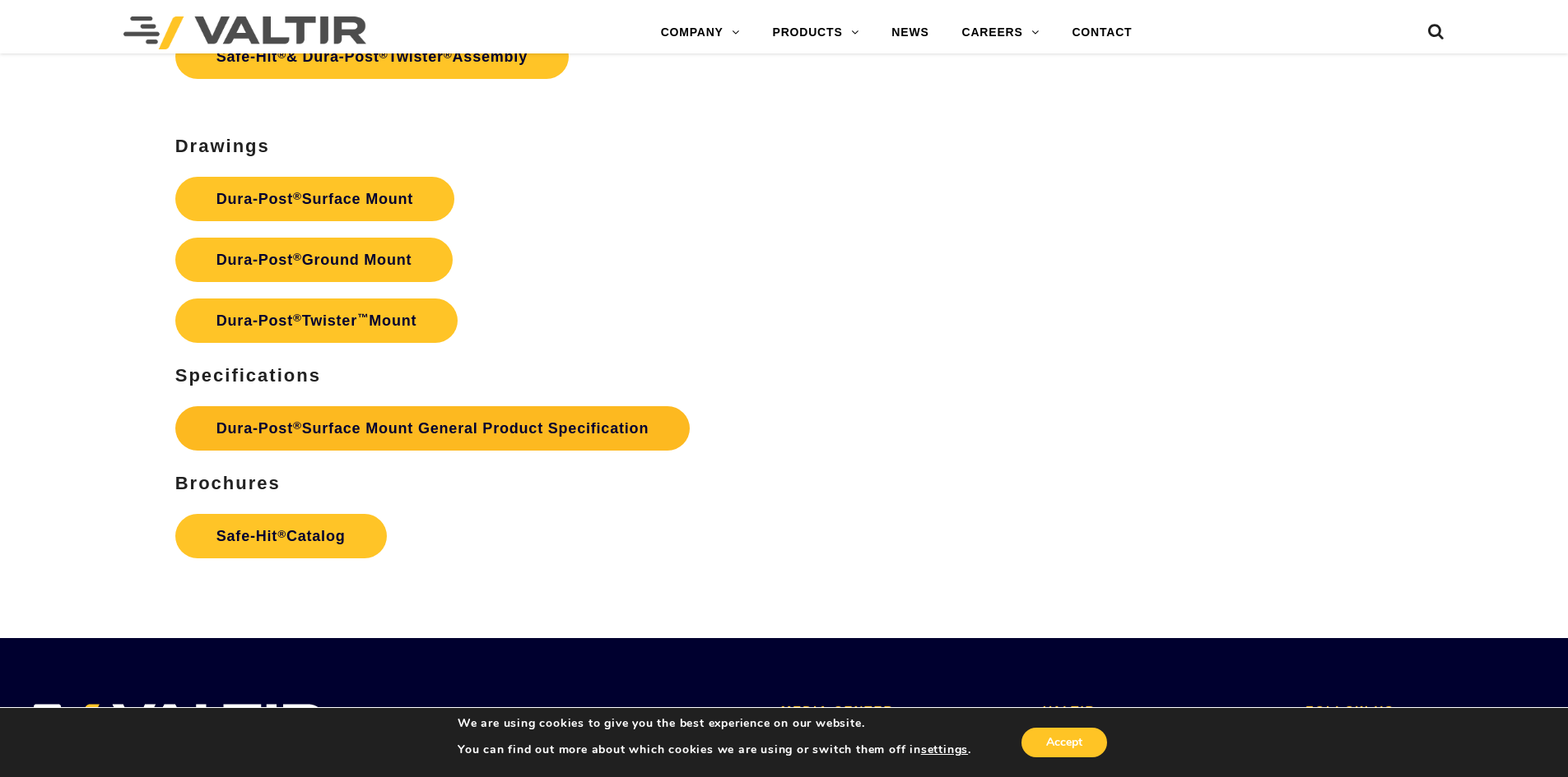
click at [411, 419] on link "Dura-Post ® Surface Mount General Product Specification" at bounding box center [433, 428] width 515 height 44
